Goal: Navigation & Orientation: Find specific page/section

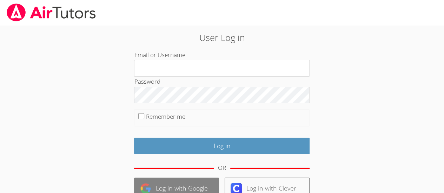
click at [159, 188] on link "Log in with Google" at bounding box center [176, 188] width 85 height 21
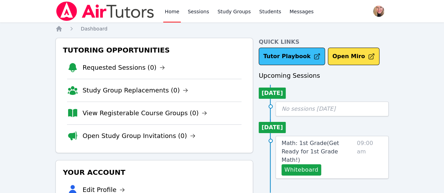
click at [283, 55] on link "Tutor Playbook" at bounding box center [291, 57] width 66 height 18
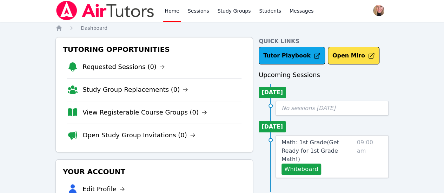
scroll to position [1, 0]
